Goal: Task Accomplishment & Management: Manage account settings

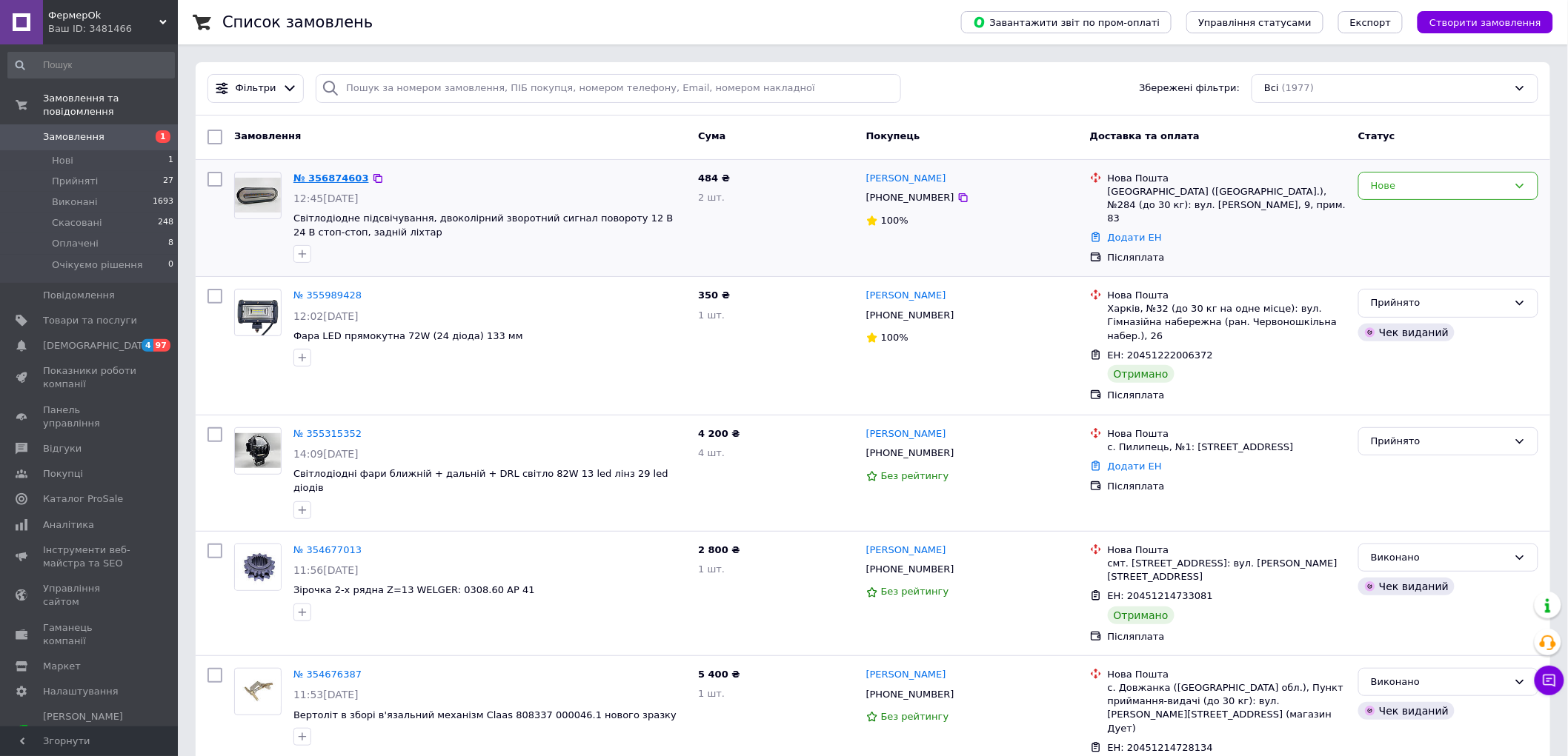
click at [328, 176] on link "№ 356874603" at bounding box center [331, 178] width 75 height 11
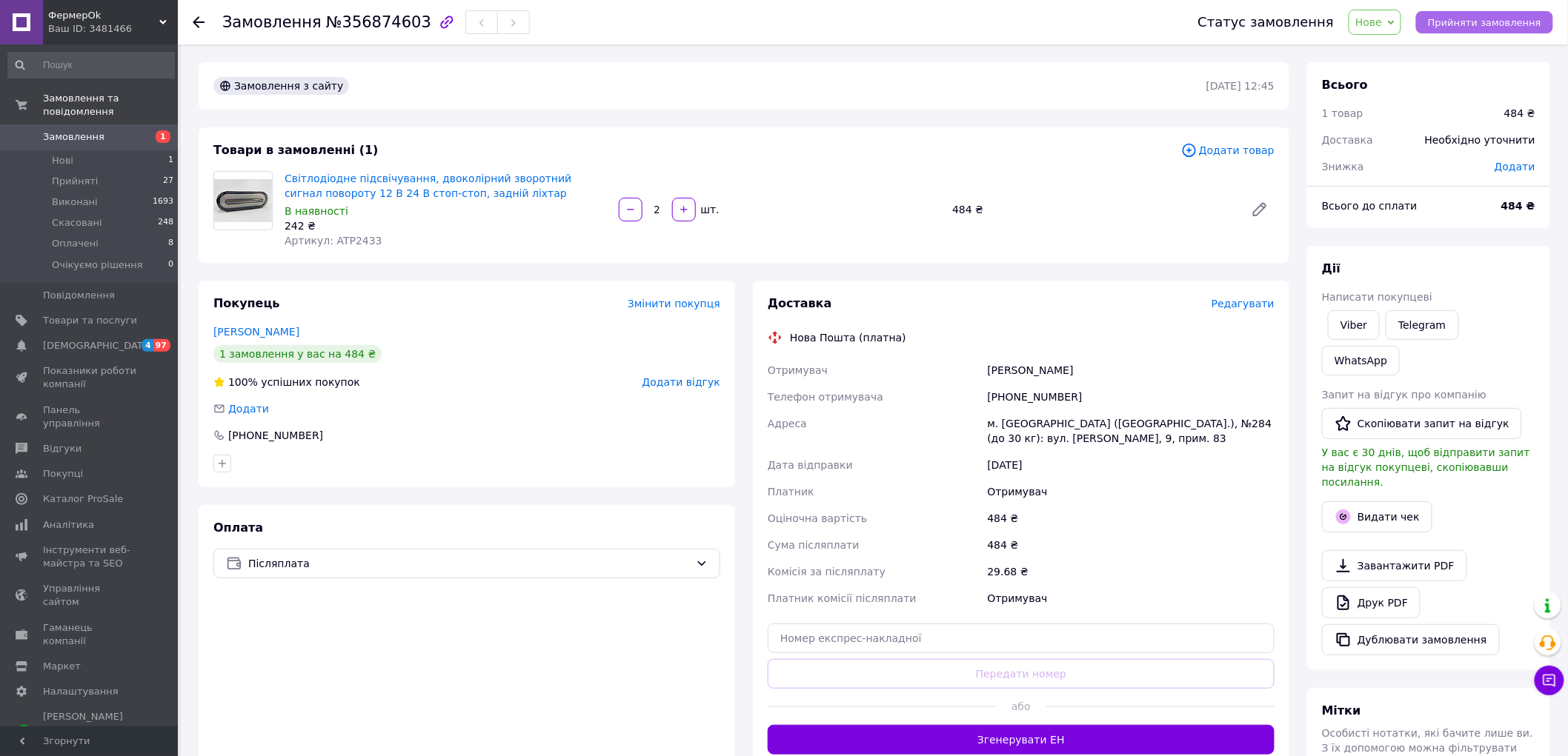
click at [1472, 27] on span "Прийняти замовлення" at bounding box center [1484, 22] width 113 height 11
click at [964, 634] on input "text" at bounding box center [1021, 638] width 507 height 29
paste input "20451225187447"
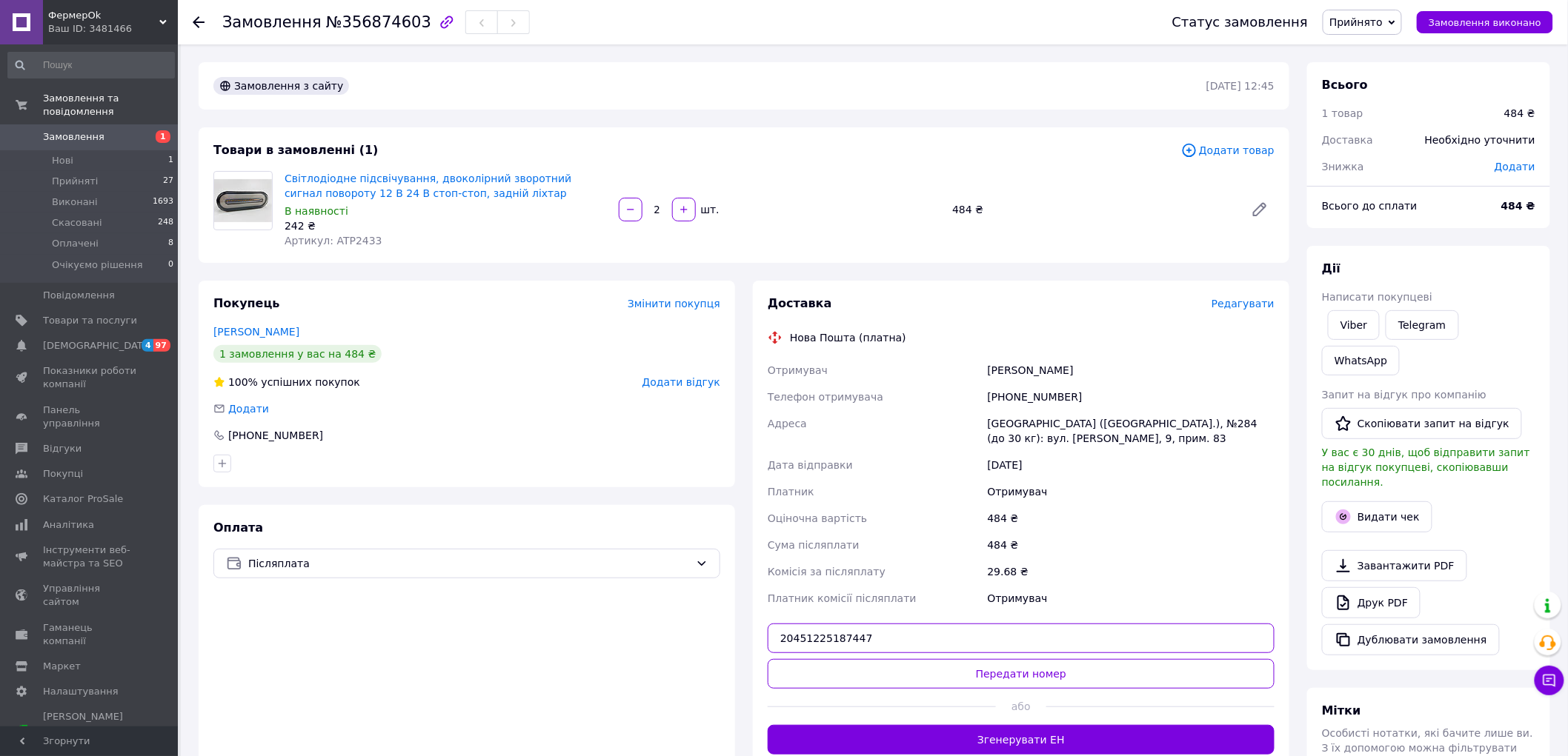
type input "20451225187447"
click at [982, 674] on button "Передати номер" at bounding box center [1021, 674] width 507 height 29
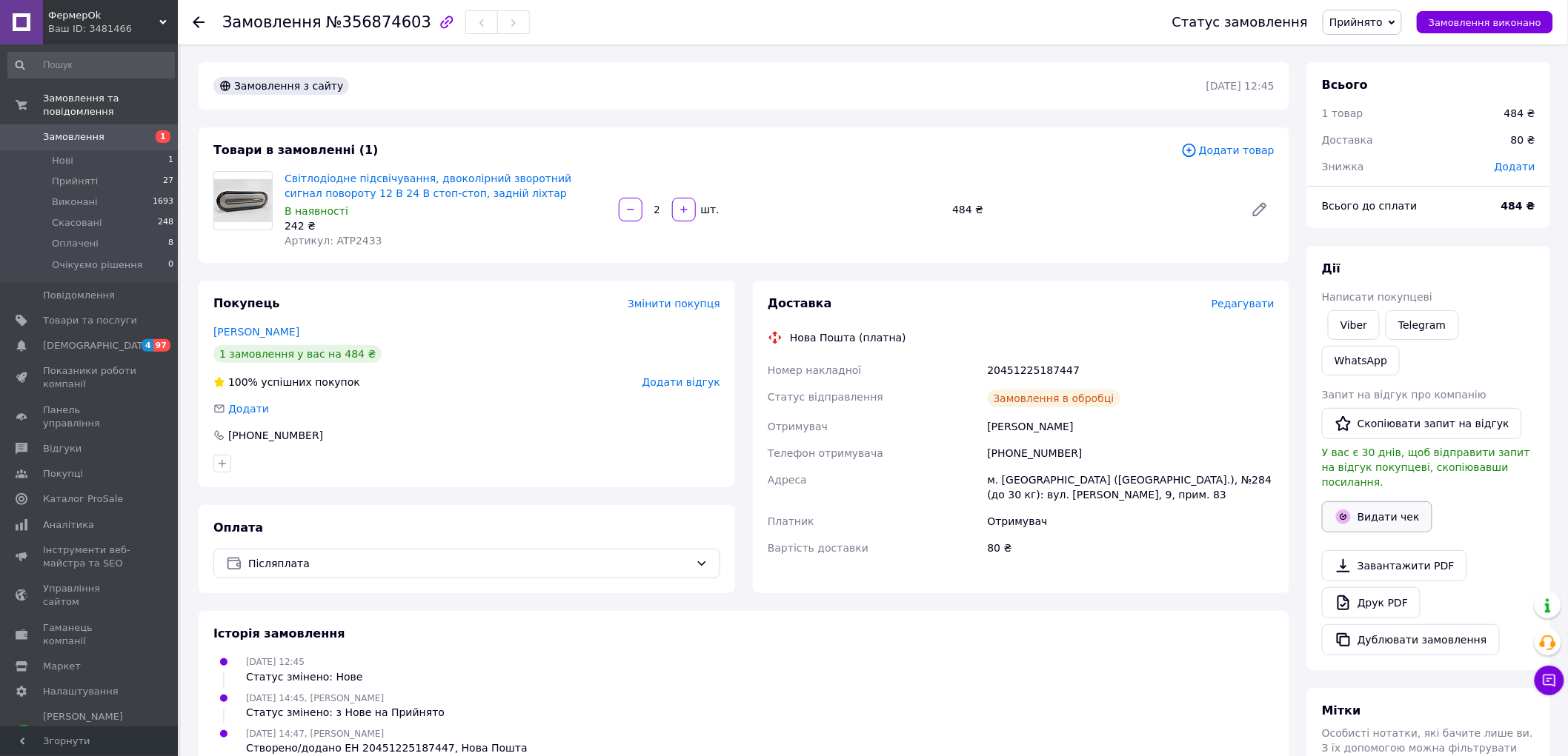
click at [1389, 501] on button "Видати чек" at bounding box center [1376, 517] width 110 height 31
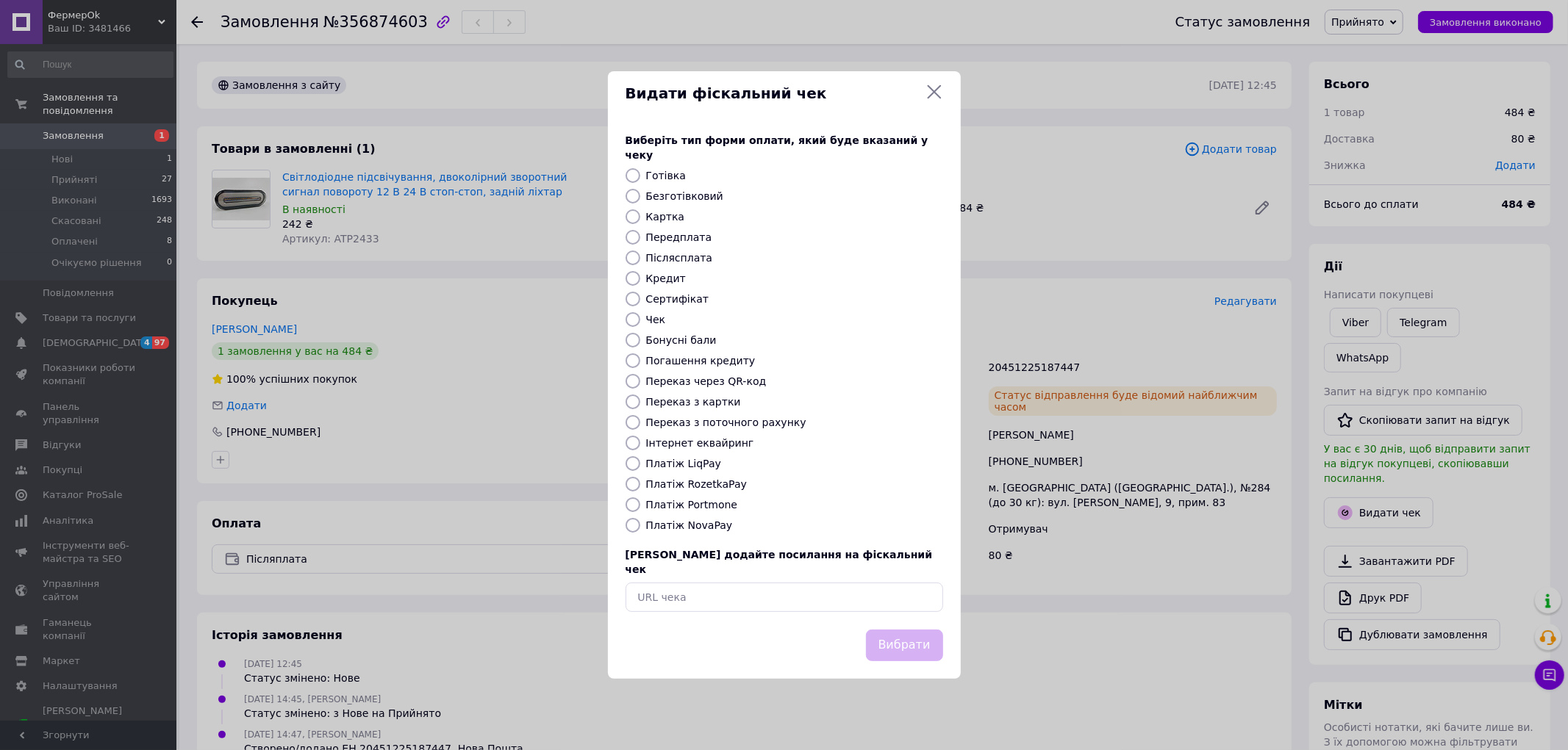
click at [693, 261] on label "Післясплата" at bounding box center [680, 257] width 67 height 11
click at [640, 261] on input "Післясплата" at bounding box center [633, 257] width 15 height 15
radio input "true"
click at [927, 637] on button "Вибрати" at bounding box center [904, 645] width 77 height 31
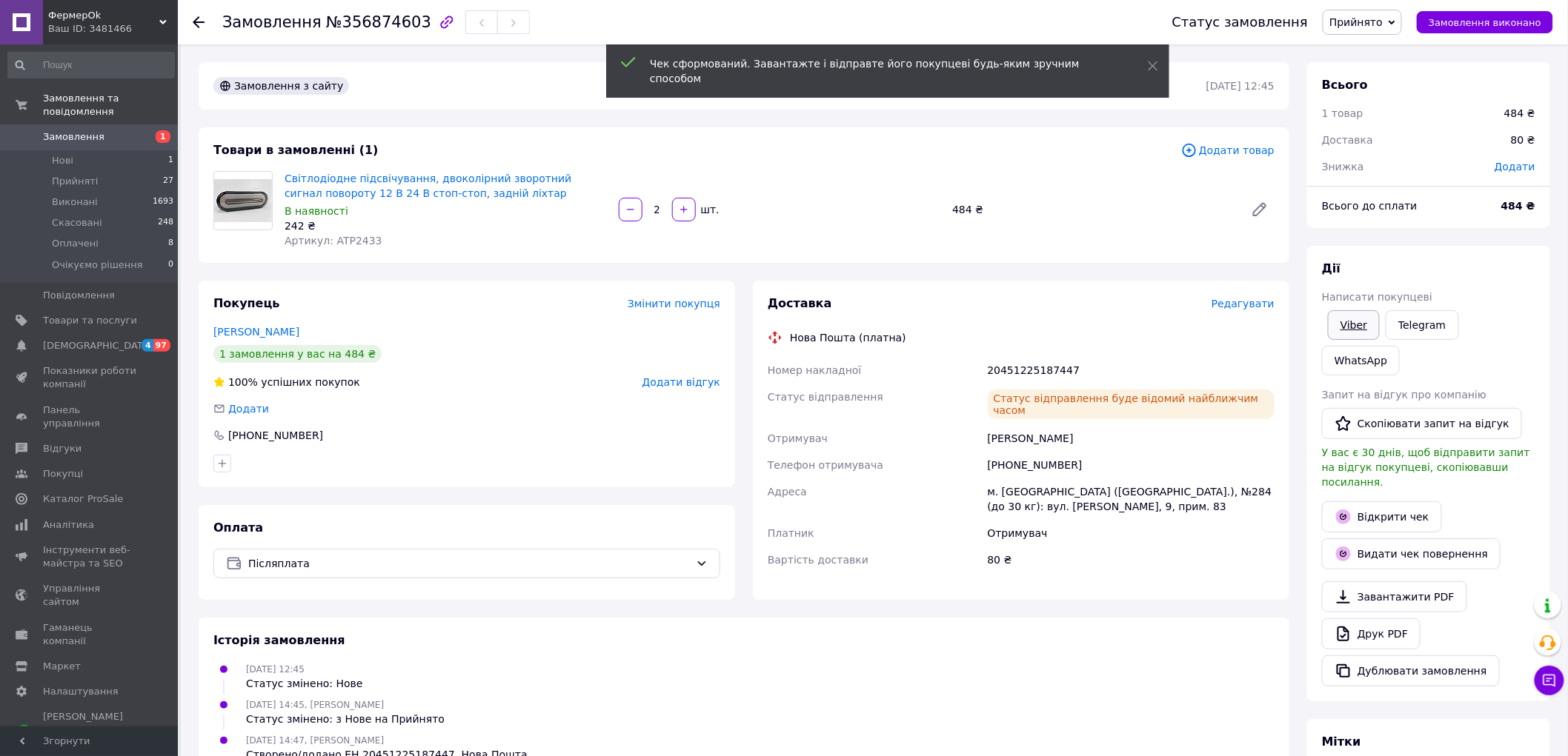
click at [1371, 335] on link "Viber" at bounding box center [1353, 325] width 52 height 29
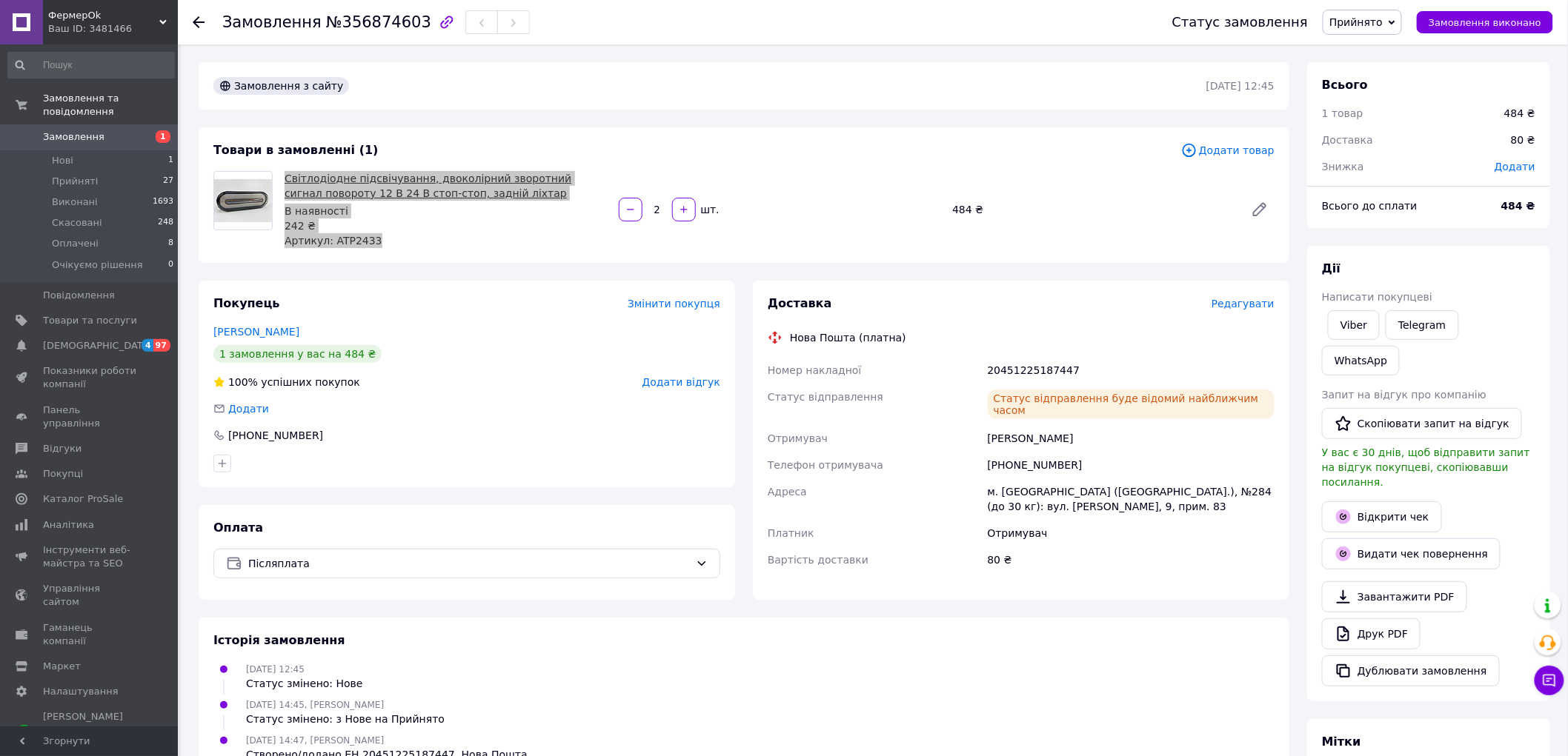
drag, startPoint x: 378, startPoint y: 238, endPoint x: 286, endPoint y: 171, distance: 113.8
click at [286, 171] on div "Світлодіодне підсвічування, двоколірний зворотний сигнал повороту 12 В 24 В сто…" at bounding box center [446, 209] width 334 height 83
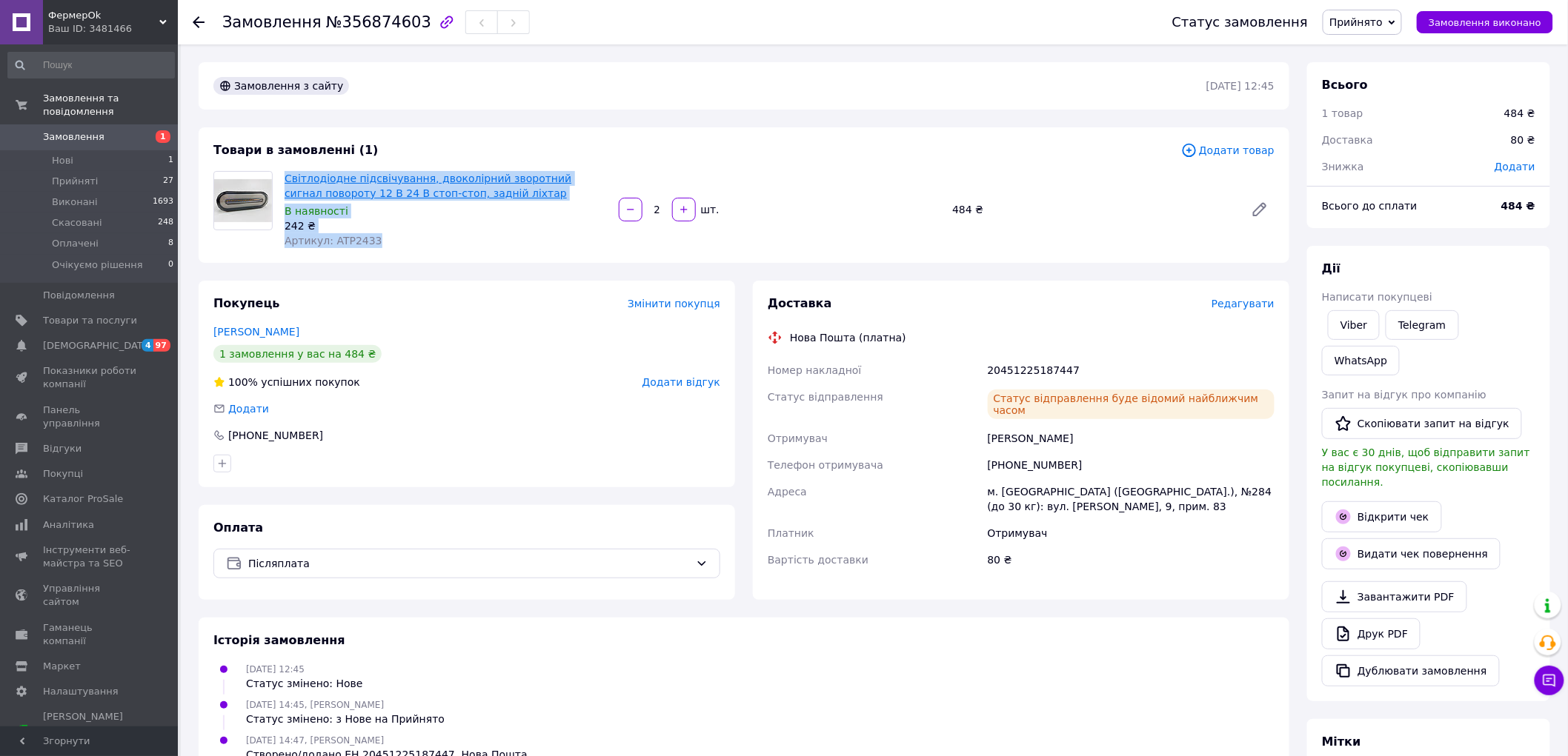
copy div "Світлодіодне підсвічування, двоколірний зворотний сигнал повороту 12 В 24 В сто…"
